Goal: Find specific page/section: Find specific page/section

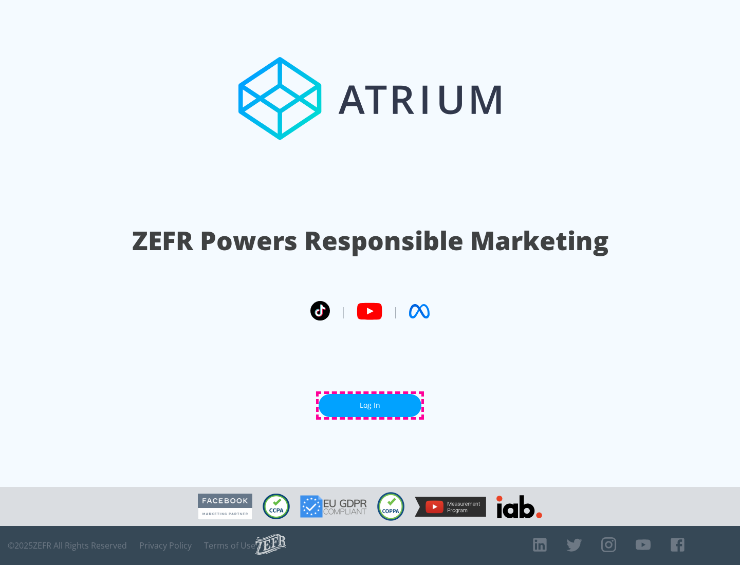
click at [370, 405] on link "Log In" at bounding box center [370, 405] width 103 height 23
